Goal: Check status: Check status

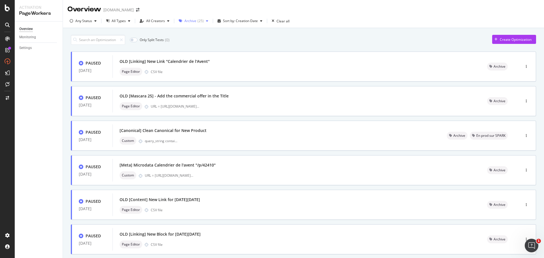
click at [185, 20] on div "Archive" at bounding box center [190, 20] width 12 height 3
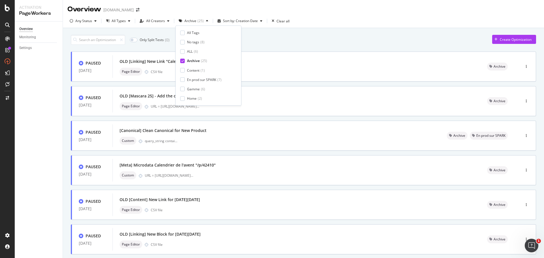
click at [183, 33] on div at bounding box center [182, 33] width 5 height 5
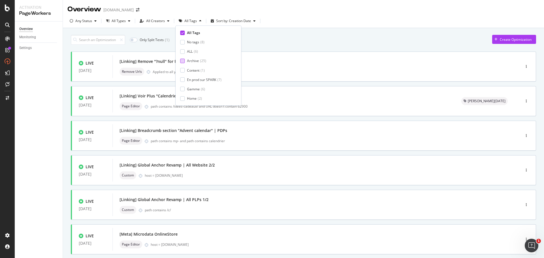
type input "1"
click at [183, 61] on div at bounding box center [182, 61] width 5 height 5
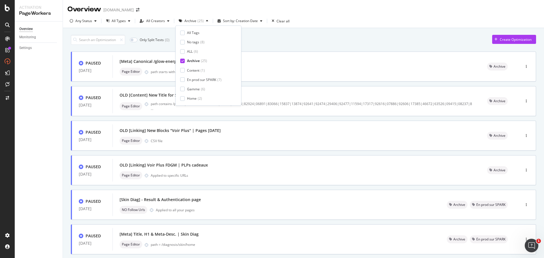
click at [183, 61] on icon at bounding box center [182, 60] width 3 height 3
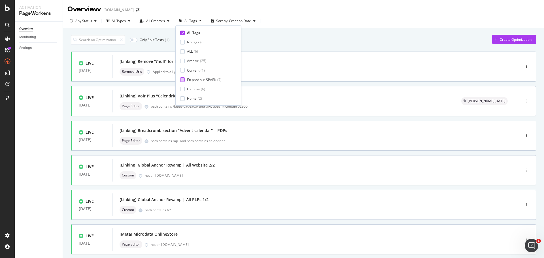
click at [205, 80] on div "En prod sur SPARK" at bounding box center [201, 79] width 29 height 5
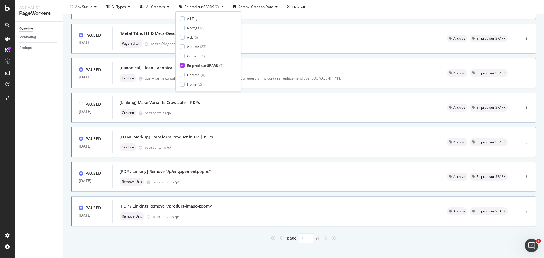
scroll to position [67, 0]
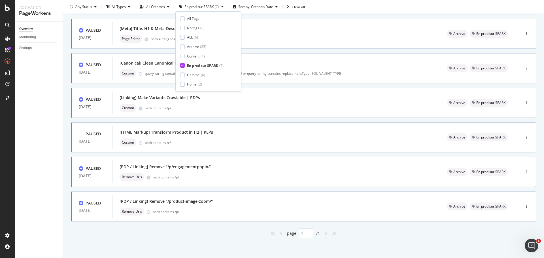
click at [37, 150] on div "Overview Monitoring Settings" at bounding box center [39, 140] width 48 height 236
click at [180, 234] on div "page 1 / 1" at bounding box center [303, 233] width 465 height 10
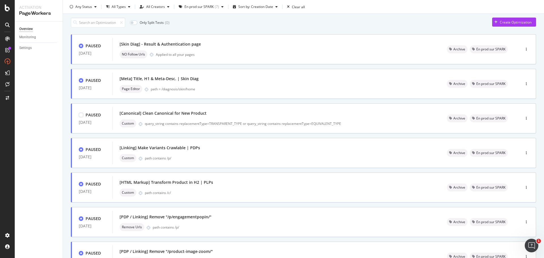
scroll to position [0, 0]
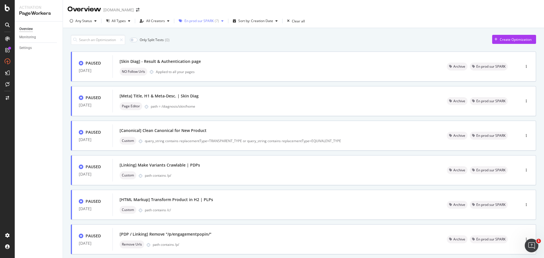
click at [193, 21] on div "En prod sur SPARK" at bounding box center [198, 20] width 29 height 3
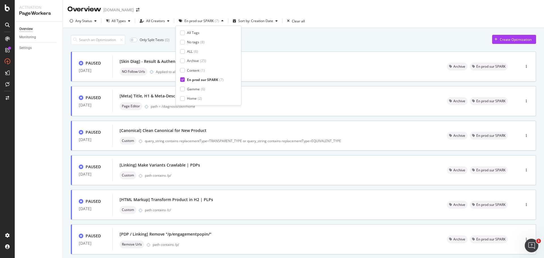
click at [183, 80] on icon at bounding box center [182, 79] width 3 height 3
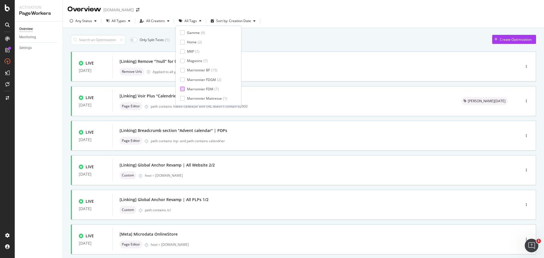
scroll to position [103, 0]
click at [182, 90] on div at bounding box center [182, 89] width 5 height 5
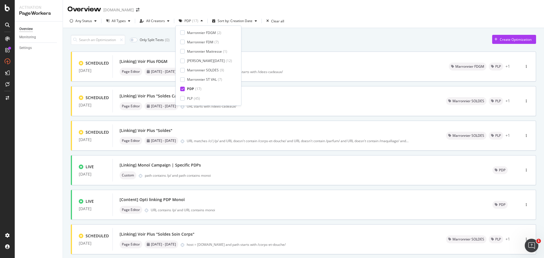
click at [48, 120] on div "Overview Monitoring Settings" at bounding box center [39, 140] width 48 height 236
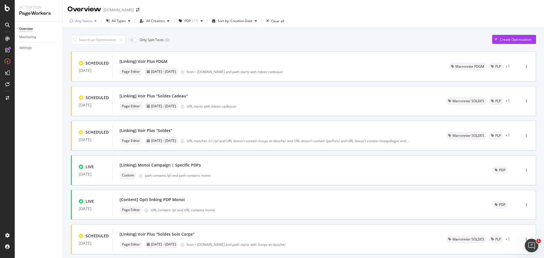
click at [92, 22] on div "button" at bounding box center [95, 20] width 7 height 3
click at [83, 41] on div "Live" at bounding box center [82, 42] width 6 height 5
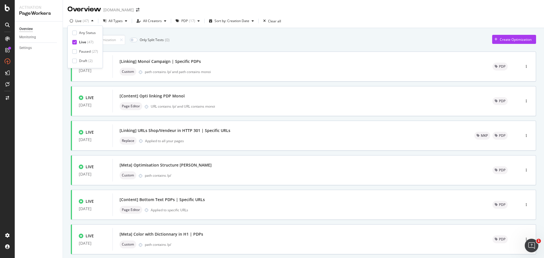
click at [52, 112] on div "Overview Monitoring Settings" at bounding box center [39, 140] width 48 height 236
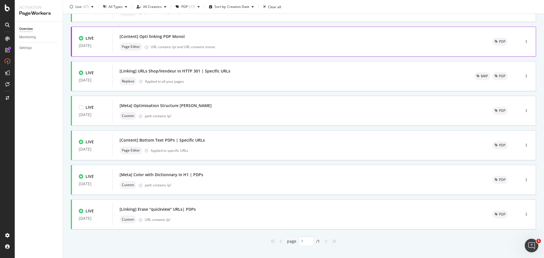
scroll to position [67, 0]
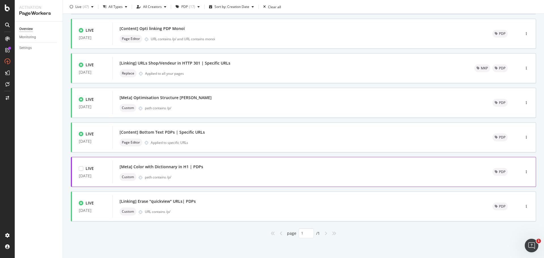
click at [217, 170] on div "[Meta] Color with Dictionnary in H1 | PDPs" at bounding box center [298, 167] width 359 height 8
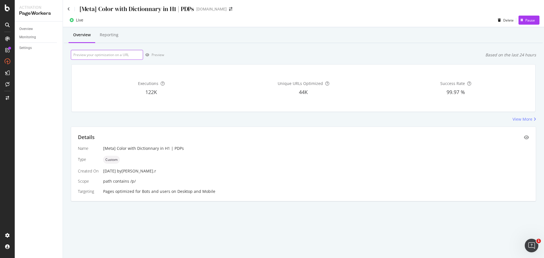
click at [107, 58] on input "url" at bounding box center [107, 55] width 72 height 10
paste input "[URL][DOMAIN_NAME]"
type input "[URL][DOMAIN_NAME]"
click at [150, 55] on div "button" at bounding box center [147, 54] width 8 height 3
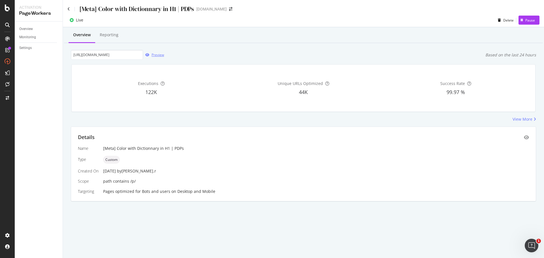
scroll to position [0, 0]
click at [519, 117] on div "View More" at bounding box center [522, 119] width 20 height 6
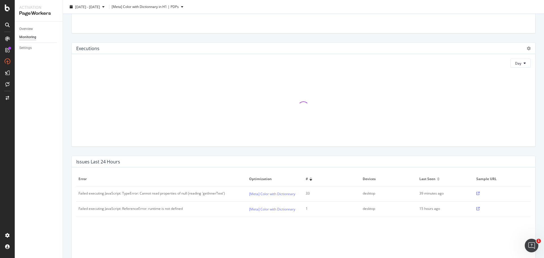
scroll to position [57, 0]
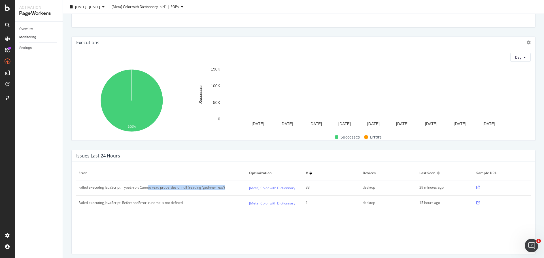
drag, startPoint x: 183, startPoint y: 188, endPoint x: 225, endPoint y: 189, distance: 42.2
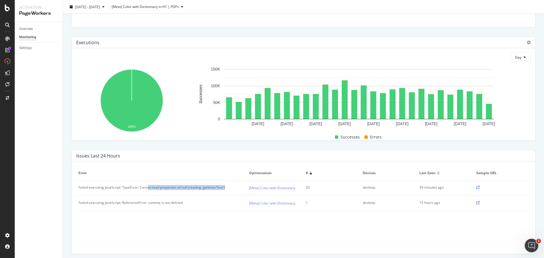
click at [225, 189] on div "Failed executing JavaScript: TypeError: Cannot read properties of null (reading…" at bounding box center [161, 187] width 166 height 5
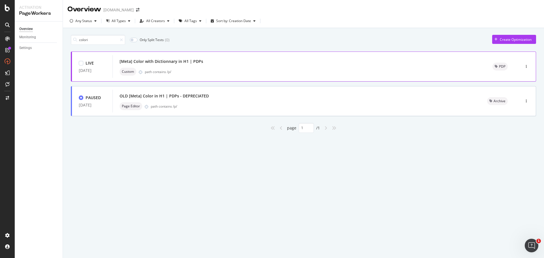
click at [188, 67] on div "[Meta] Color with Dictionnary in H1 | PDPs Custom path contains /p/" at bounding box center [298, 66] width 359 height 18
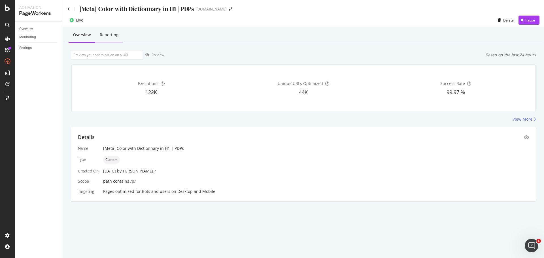
click at [107, 36] on div "Reporting" at bounding box center [109, 35] width 19 height 6
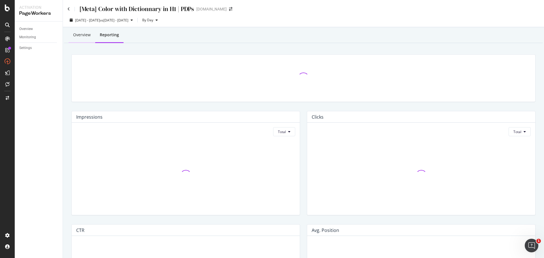
click at [77, 37] on div "Overview" at bounding box center [82, 35] width 18 height 6
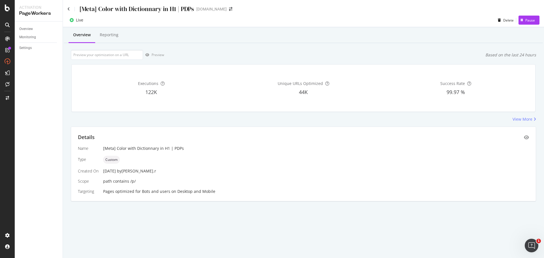
click at [110, 158] on span "Custom" at bounding box center [111, 159] width 12 height 3
drag, startPoint x: 180, startPoint y: 10, endPoint x: 78, endPoint y: 8, distance: 102.2
click at [78, 8] on div "[Meta] Color with Dictionnary in H1 | PDPs" at bounding box center [130, 9] width 127 height 9
copy div "[Meta] Color with Dictionnary in H1 | PDPs"
click at [176, 148] on div "[Meta] Color with Dictionnary in H1 | PDPs" at bounding box center [315, 149] width 425 height 6
